Goal: Task Accomplishment & Management: Complete application form

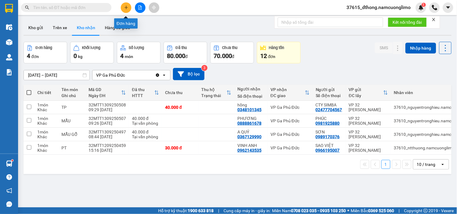
click at [129, 6] on button at bounding box center [126, 7] width 11 height 11
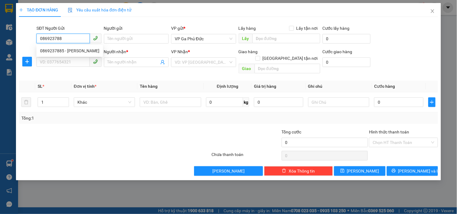
type input "0869237885"
click at [69, 52] on div "0869237885 - [PERSON_NAME]" at bounding box center [69, 51] width 59 height 7
type input "THANH"
type input "0869237885"
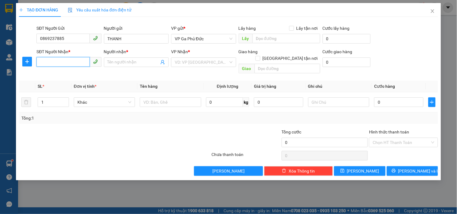
click at [67, 60] on input "SĐT Người Nhận *" at bounding box center [62, 62] width 53 height 10
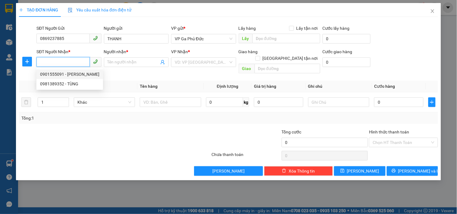
click at [74, 58] on input "SĐT Người Nhận *" at bounding box center [62, 62] width 53 height 10
click at [67, 76] on div "0972975367 - HUY" at bounding box center [73, 74] width 67 height 7
type input "0972975367"
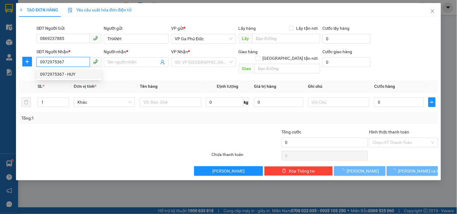
type input "HUY"
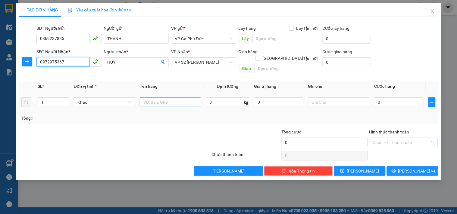
type input "0972975367"
click at [163, 98] on input "text" at bounding box center [170, 103] width 61 height 10
type input "D"
type input "ĐÈN"
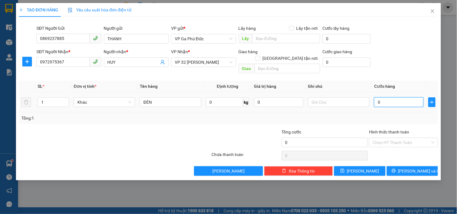
click at [398, 99] on input "0" at bounding box center [398, 103] width 49 height 10
type input "5"
type input "50"
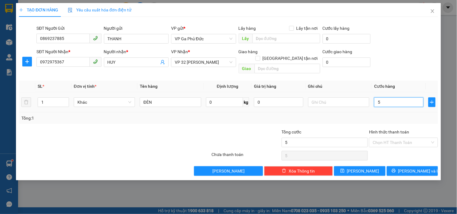
type input "50"
type input "50.000"
click at [407, 139] on input "Hình thức thanh toán" at bounding box center [400, 142] width 57 height 9
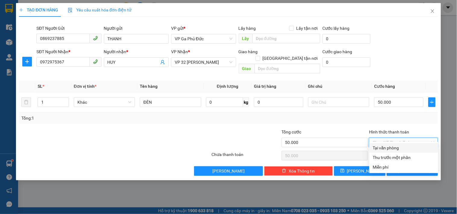
click at [392, 147] on div "Tại văn phòng" at bounding box center [404, 148] width 62 height 7
type input "0"
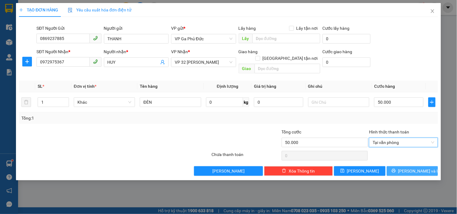
click at [395, 169] on icon "printer" at bounding box center [393, 171] width 4 height 4
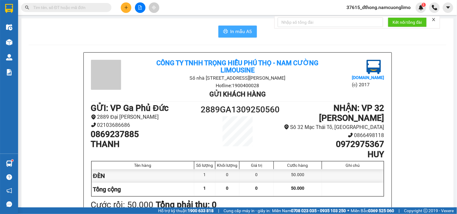
drag, startPoint x: 240, startPoint y: 33, endPoint x: 244, endPoint y: 33, distance: 4.6
click at [240, 32] on span "In mẫu A5" at bounding box center [241, 32] width 22 height 8
